Goal: Task Accomplishment & Management: Complete application form

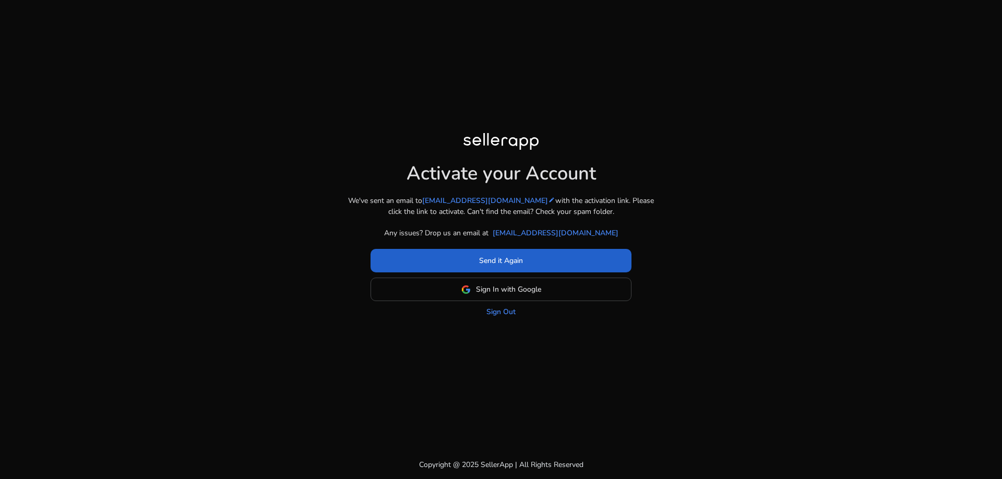
click at [457, 265] on span at bounding box center [501, 260] width 261 height 25
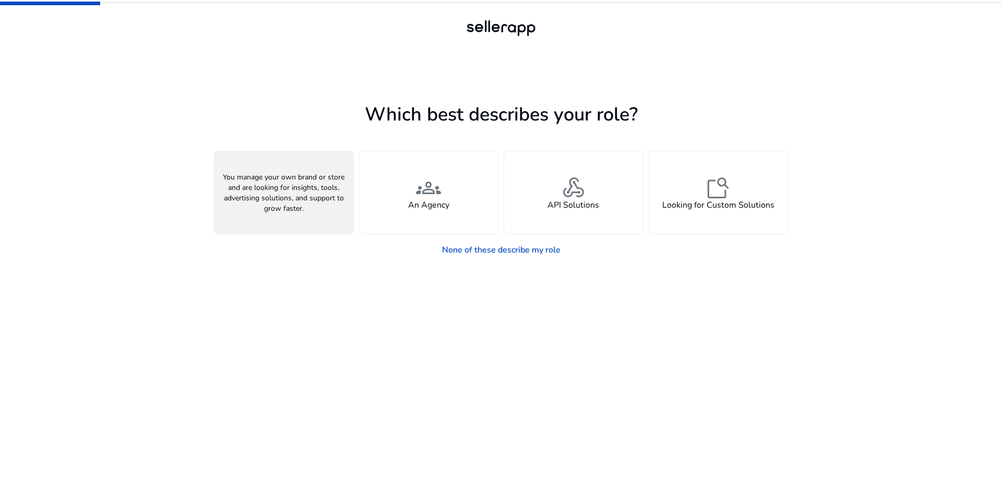
click at [254, 193] on div "person A Seller" at bounding box center [283, 192] width 139 height 82
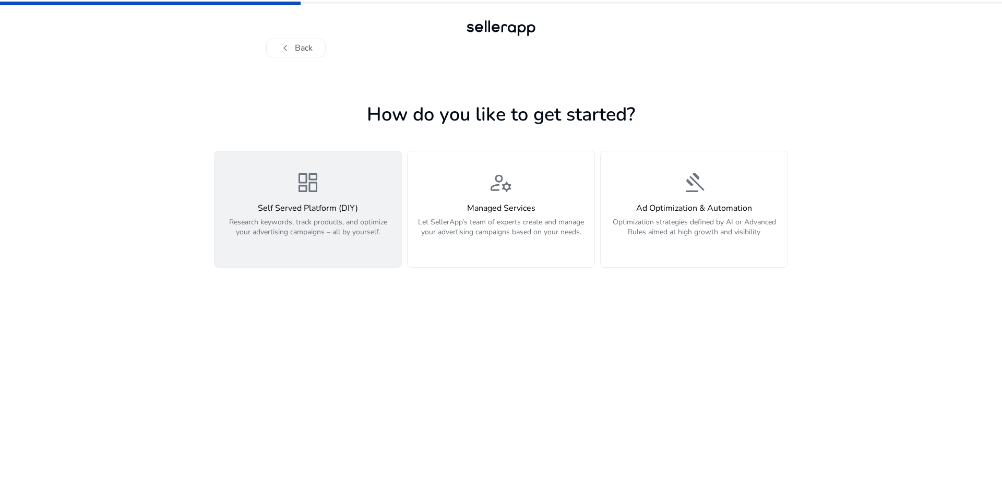
click at [313, 199] on div "dashboard Self Served Platform (DIY) Research keywords, track products, and opt…" at bounding box center [308, 209] width 174 height 78
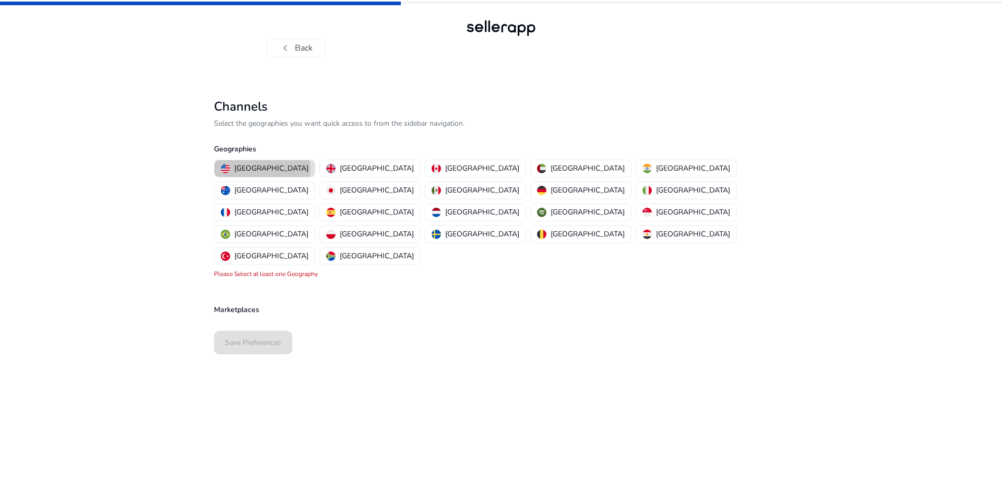
click at [262, 170] on p "[GEOGRAPHIC_DATA]" at bounding box center [271, 168] width 74 height 11
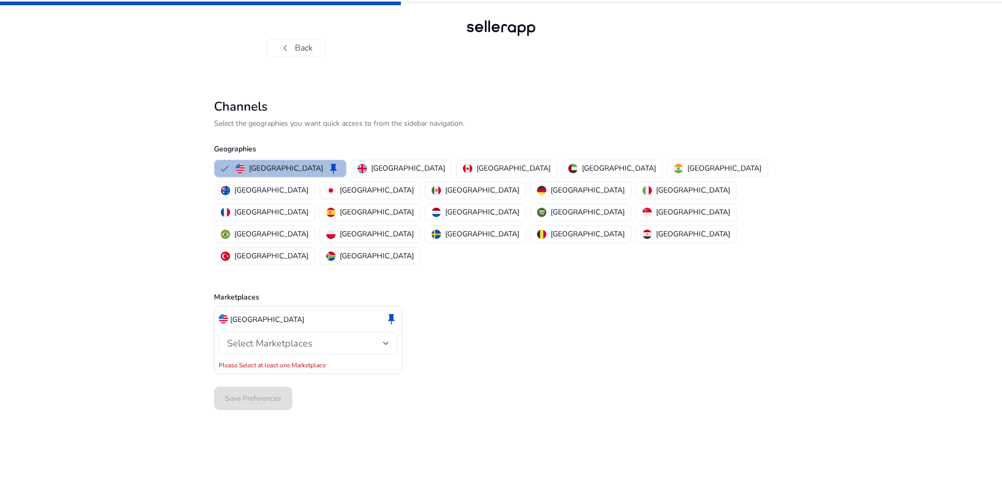
click at [382, 338] on div "Select Marketplaces" at bounding box center [305, 343] width 156 height 11
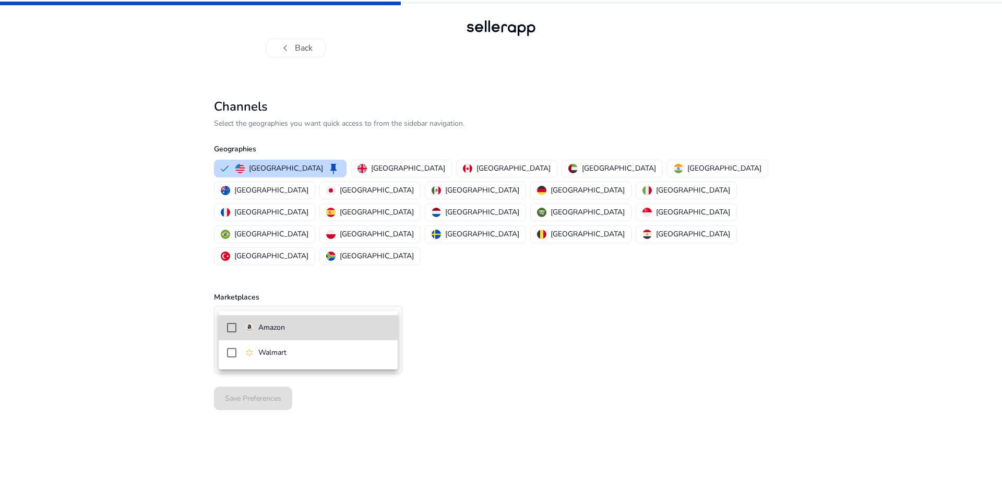
click at [289, 335] on mat-option "Amazon" at bounding box center [308, 327] width 179 height 25
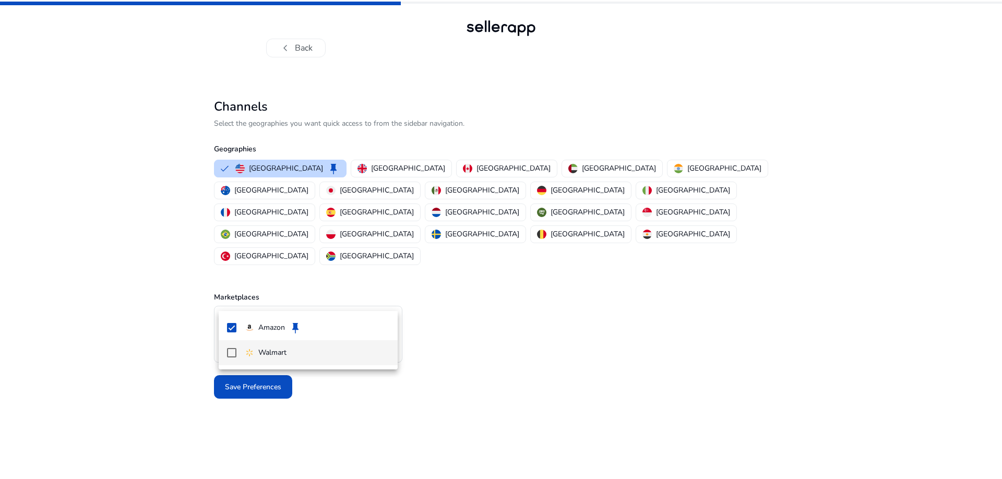
click at [232, 354] on mat-pseudo-checkbox at bounding box center [231, 352] width 9 height 9
click at [486, 338] on div at bounding box center [501, 239] width 1002 height 479
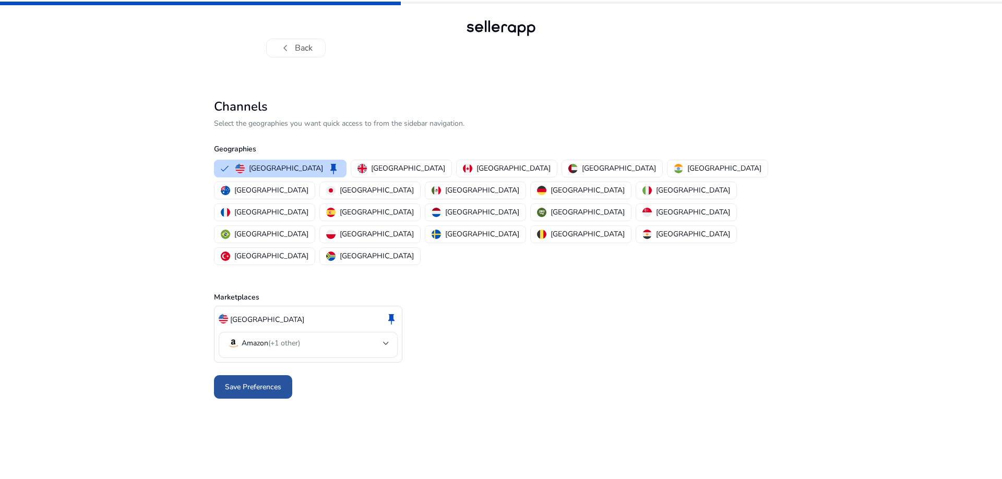
click at [259, 382] on span "Save Preferences" at bounding box center [253, 387] width 56 height 11
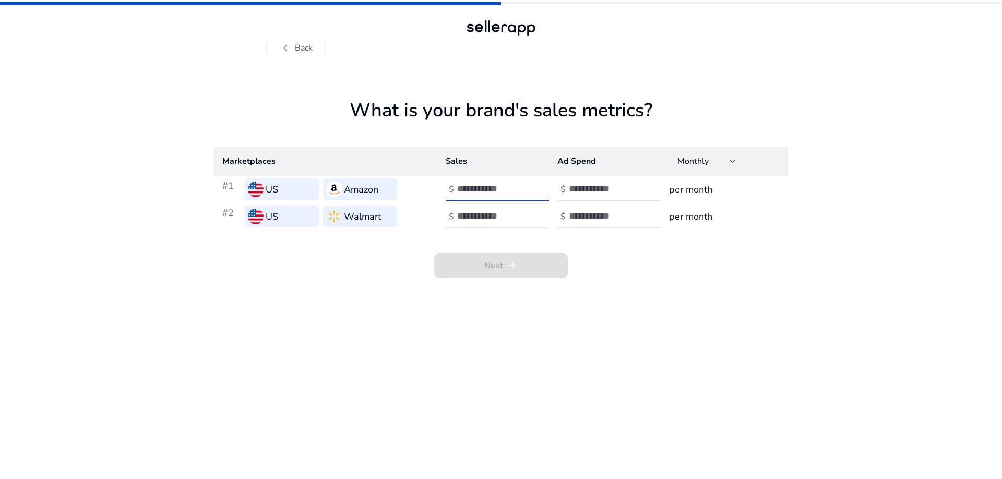
click at [480, 186] on input "number" at bounding box center [492, 188] width 70 height 11
click at [523, 187] on input "*" at bounding box center [492, 188] width 70 height 11
click at [530, 293] on app-sales-metrics "What is your brand's sales metrics? Marketplaces Sales Ad Spend Monthly #1 US A…" at bounding box center [501, 289] width 574 height 380
click at [521, 194] on input "*" at bounding box center [492, 188] width 70 height 11
drag, startPoint x: 488, startPoint y: 189, endPoint x: 440, endPoint y: 188, distance: 48.0
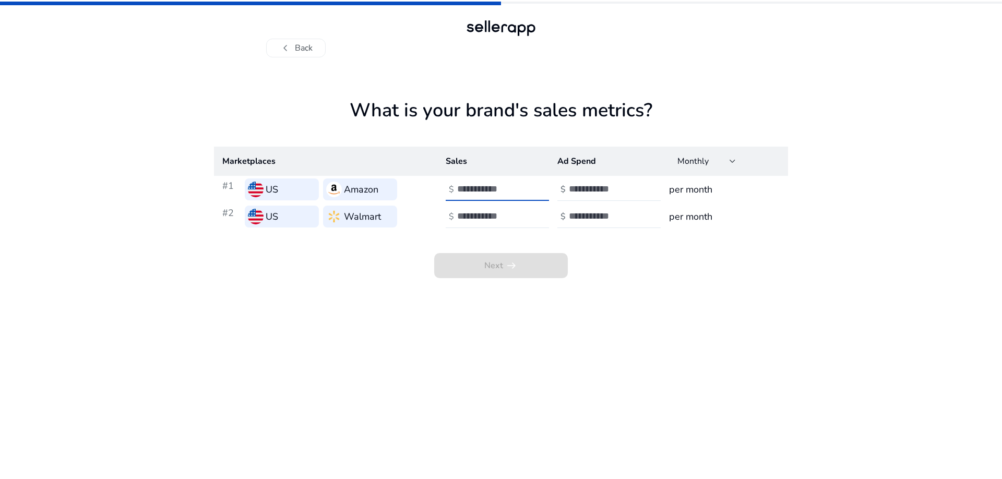
click at [440, 188] on td "$ *" at bounding box center [493, 189] width 112 height 27
type input "****"
click at [610, 297] on app-sales-metrics "What is your brand's sales metrics? Marketplaces Sales Ad Spend Monthly #1 US A…" at bounding box center [501, 289] width 574 height 380
click at [597, 193] on input "number" at bounding box center [604, 188] width 70 height 11
type input "**"
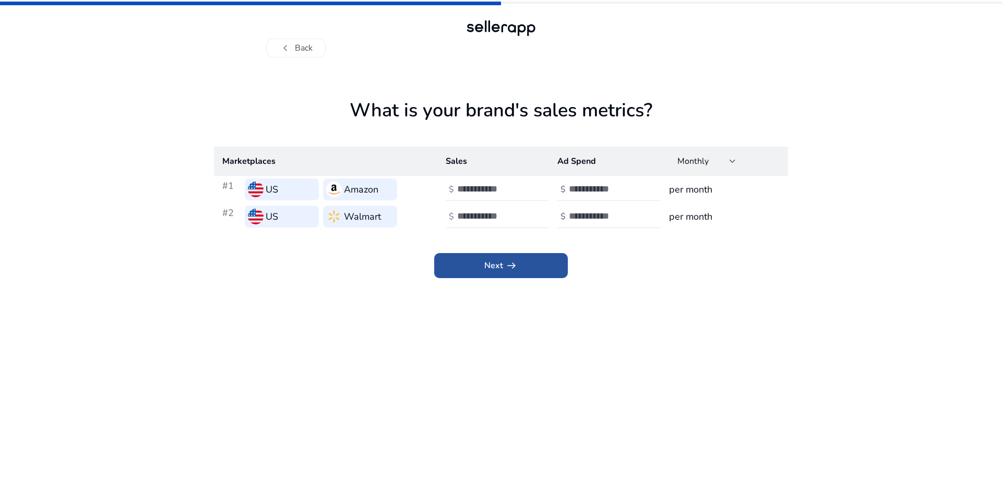
click at [518, 269] on span at bounding box center [501, 265] width 134 height 25
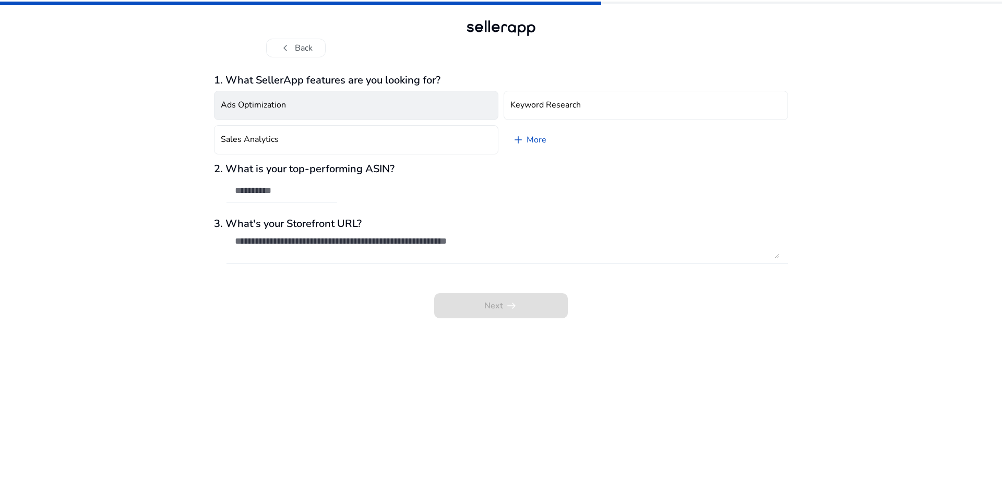
click at [332, 108] on button "Ads Optimization" at bounding box center [356, 105] width 284 height 29
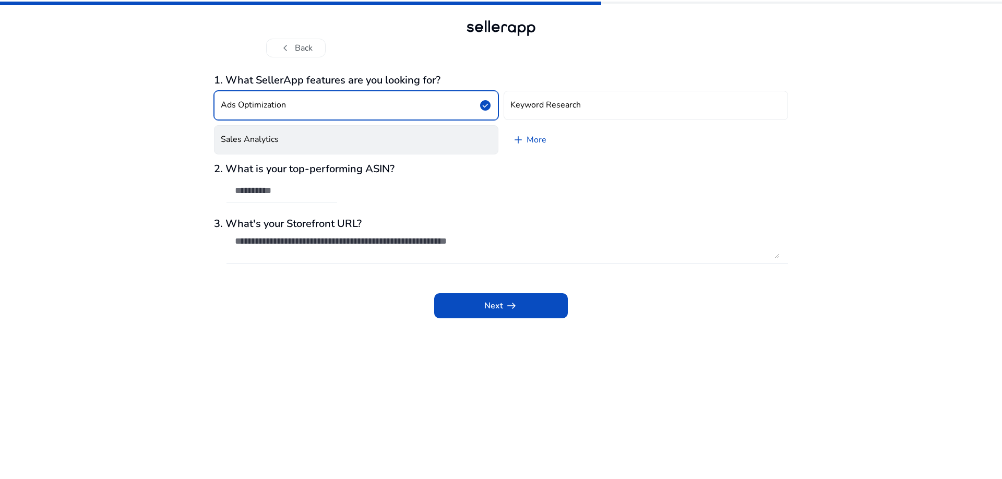
click at [337, 149] on button "Sales Analytics" at bounding box center [356, 139] width 284 height 29
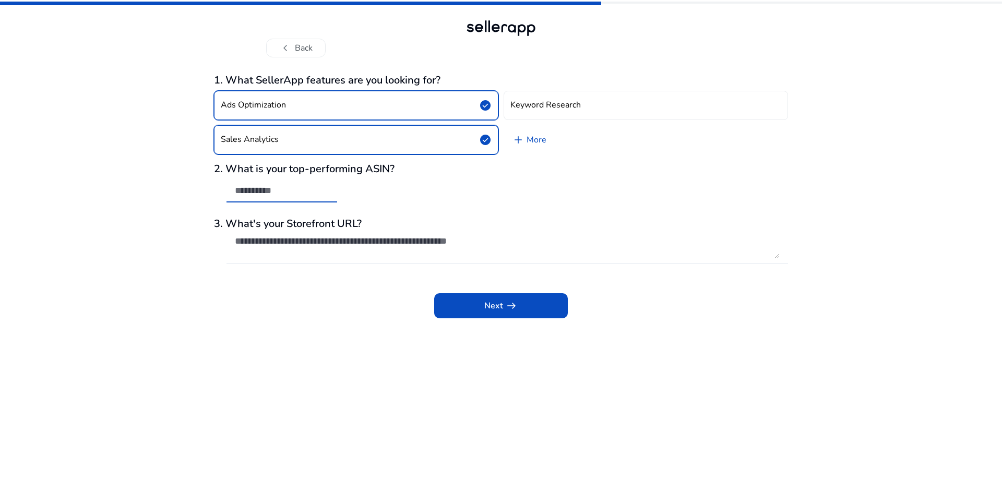
click at [265, 195] on input "text" at bounding box center [282, 190] width 94 height 11
click at [532, 301] on span at bounding box center [501, 305] width 134 height 25
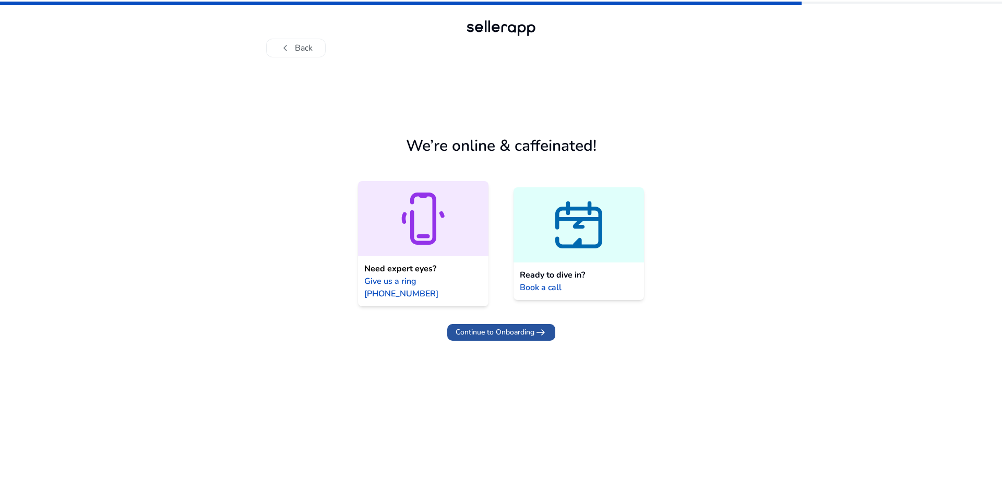
click at [513, 327] on span "Continue to Onboarding" at bounding box center [495, 332] width 79 height 11
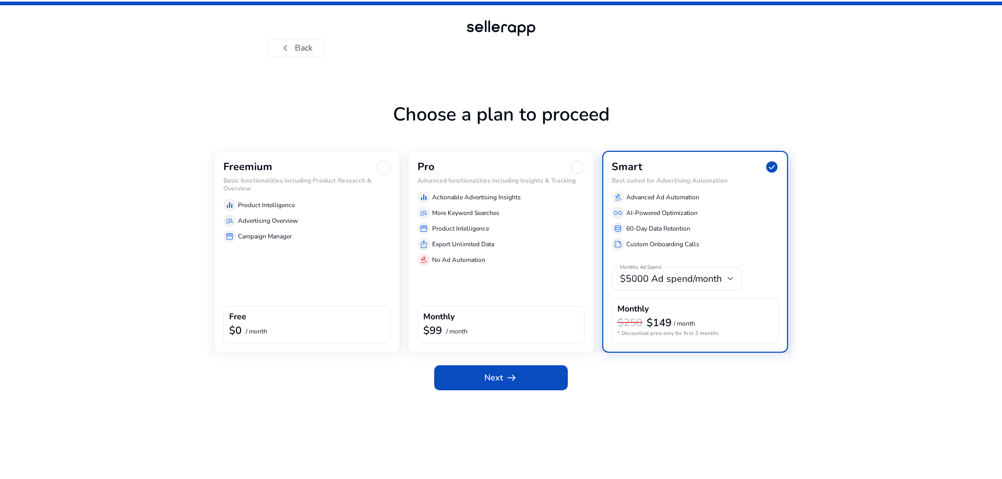
click at [381, 166] on div at bounding box center [384, 167] width 14 height 14
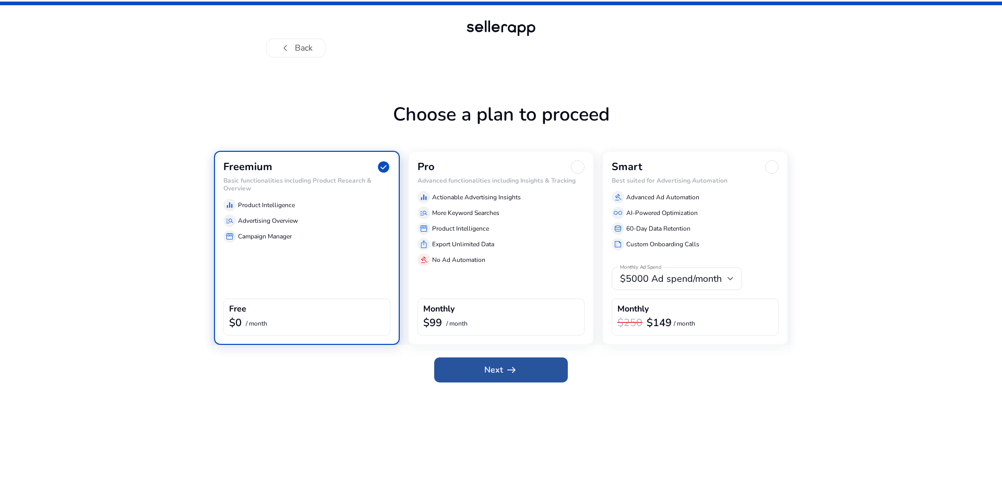
click at [507, 371] on span "arrow_right_alt" at bounding box center [511, 370] width 13 height 13
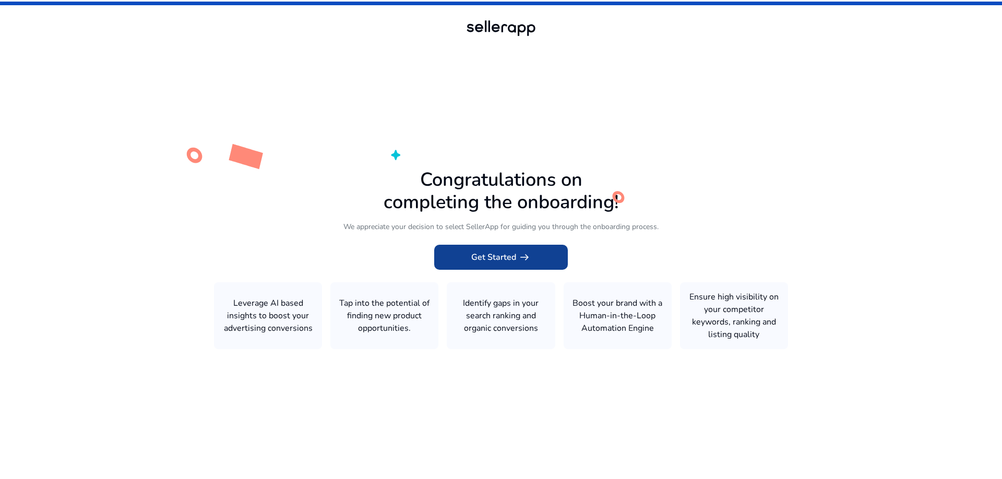
click at [518, 260] on span "arrow_right_alt" at bounding box center [524, 257] width 13 height 13
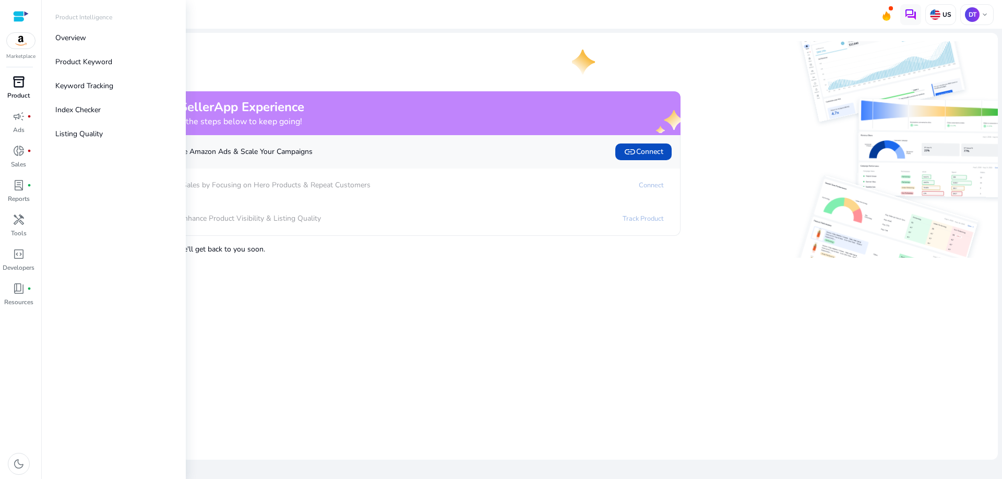
click at [16, 92] on p "Product" at bounding box center [18, 95] width 22 height 9
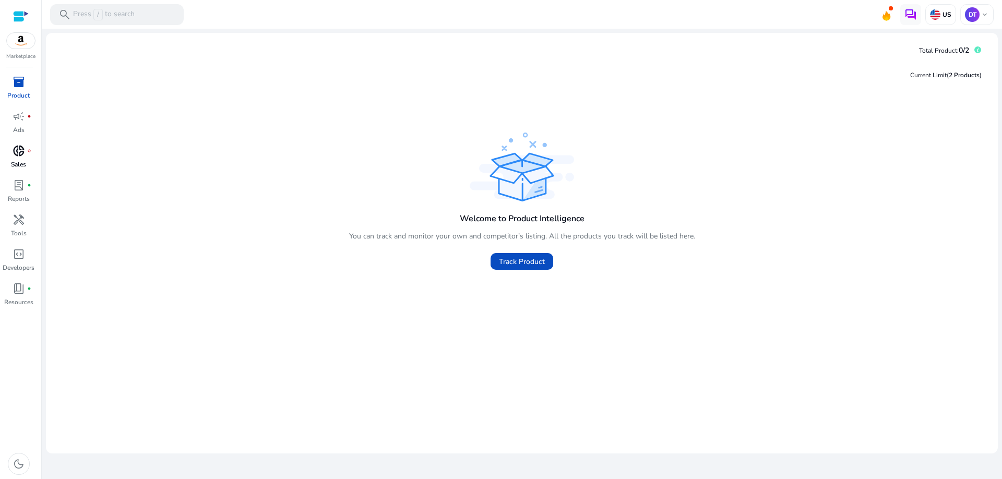
click at [20, 161] on p "Sales" at bounding box center [18, 164] width 15 height 9
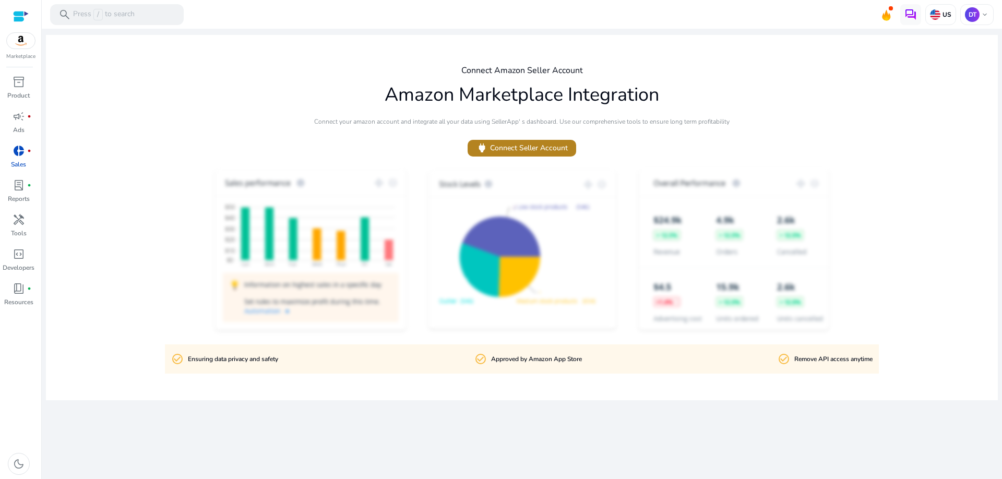
click at [533, 149] on span "power Connect Seller Account" at bounding box center [522, 148] width 92 height 12
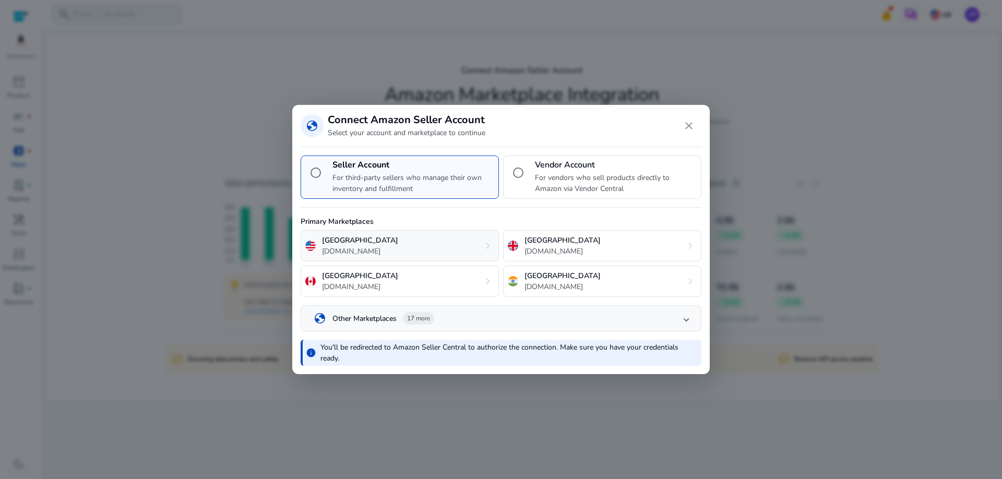
click at [406, 249] on div "United States [DOMAIN_NAME] chevron_right" at bounding box center [400, 245] width 198 height 31
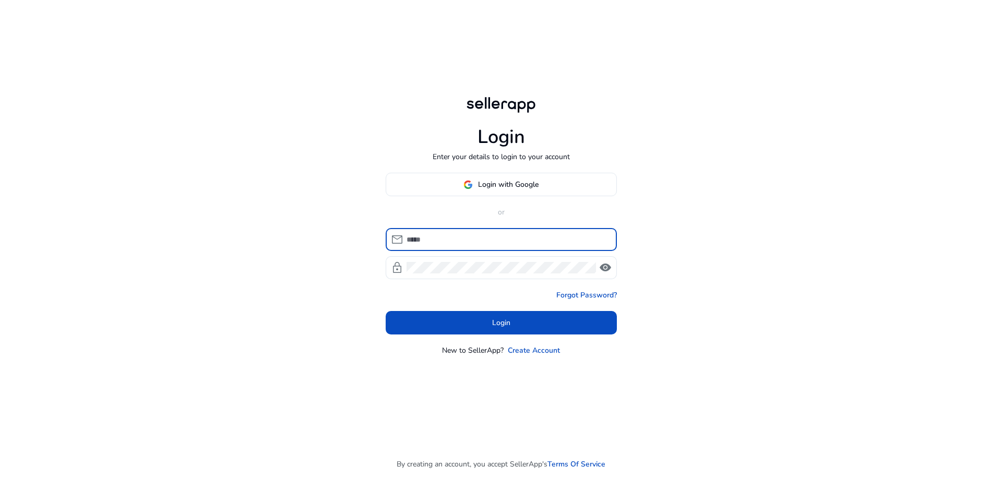
click at [478, 239] on input at bounding box center [508, 239] width 202 height 11
